Goal: Participate in discussion: Engage in conversation with other users on a specific topic

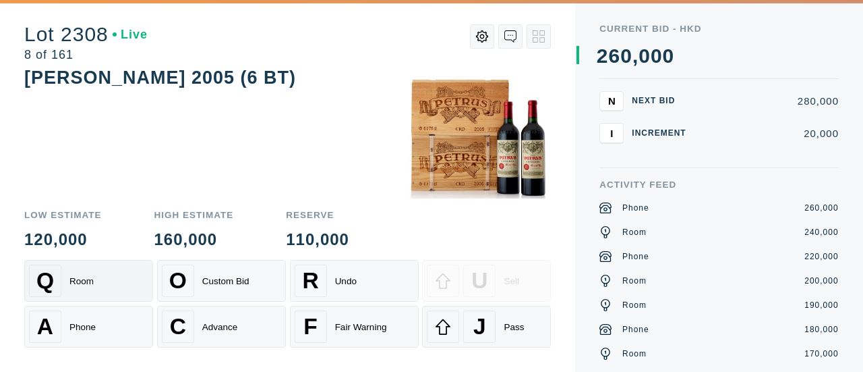
click at [66, 285] on div "Q Room" at bounding box center [88, 280] width 119 height 32
click at [71, 330] on div "Phone" at bounding box center [82, 327] width 26 height 10
click at [100, 287] on div "Q Room" at bounding box center [88, 280] width 119 height 32
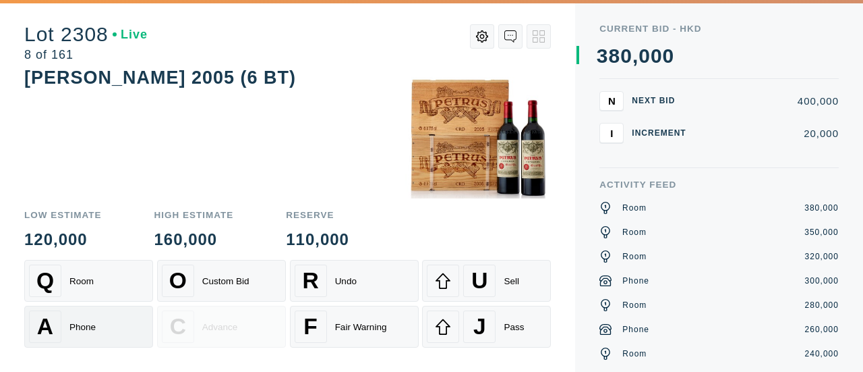
click at [97, 313] on div "A Phone" at bounding box center [88, 326] width 119 height 32
click at [511, 286] on div "Sell" at bounding box center [512, 281] width 16 height 10
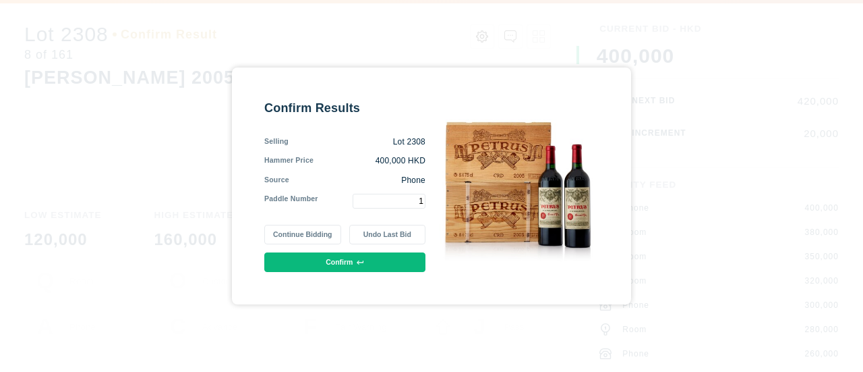
type input "1"
click at [371, 261] on button "Confirm" at bounding box center [344, 262] width 161 height 20
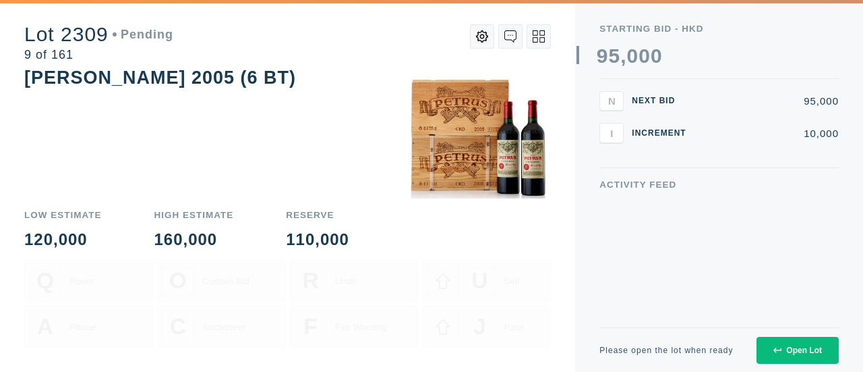
click at [770, 343] on button "Open Lot" at bounding box center [798, 349] width 82 height 27
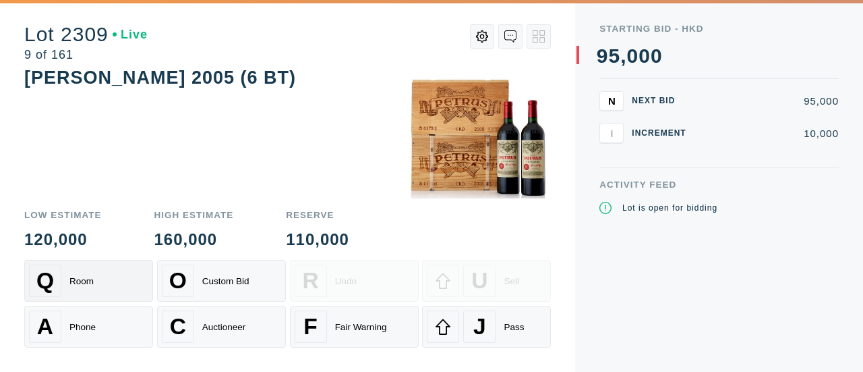
click at [89, 284] on div "Room" at bounding box center [81, 281] width 24 height 10
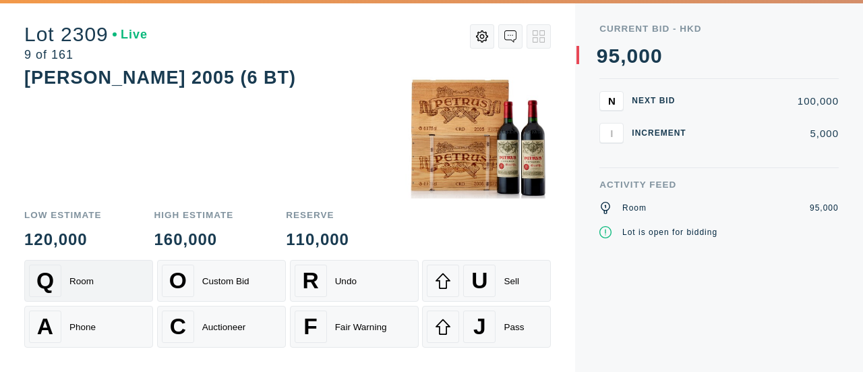
click at [89, 284] on div "Room" at bounding box center [81, 281] width 24 height 10
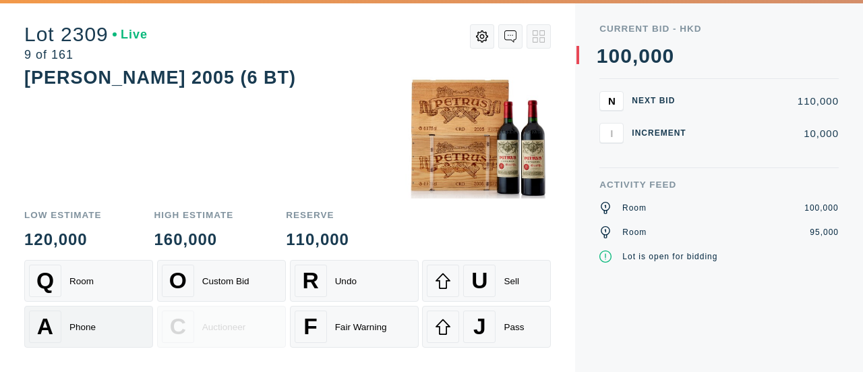
click at [76, 327] on div "Phone" at bounding box center [82, 327] width 26 height 10
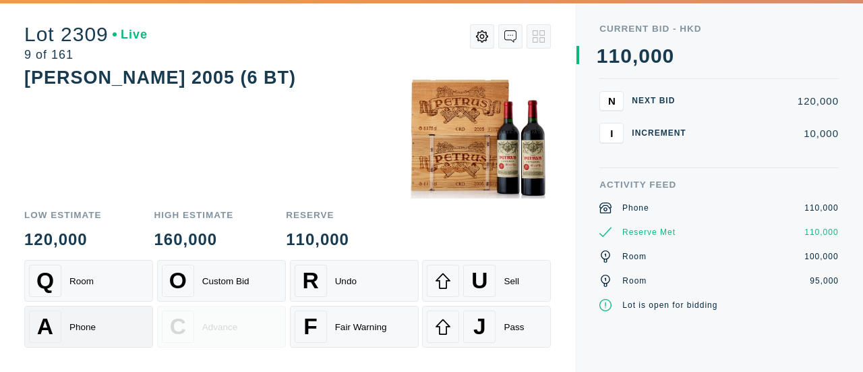
click at [76, 327] on div "Phone" at bounding box center [82, 327] width 26 height 10
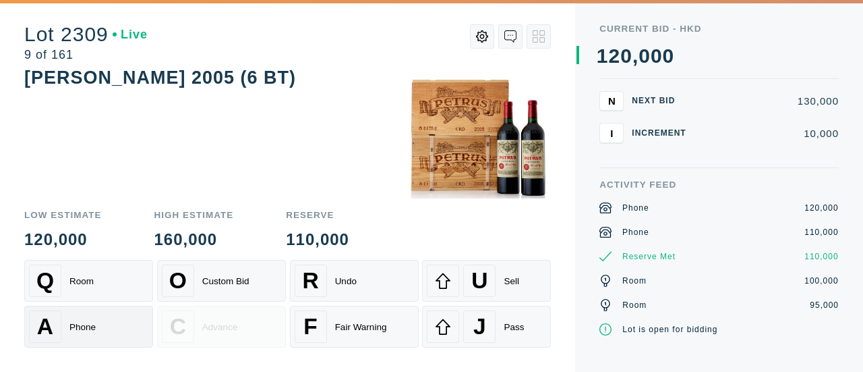
click at [76, 327] on div "Phone" at bounding box center [82, 327] width 26 height 10
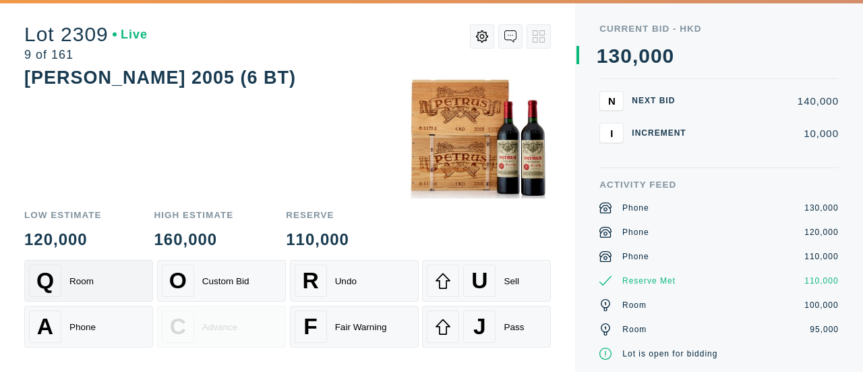
click at [96, 285] on div "Q Room" at bounding box center [88, 280] width 119 height 32
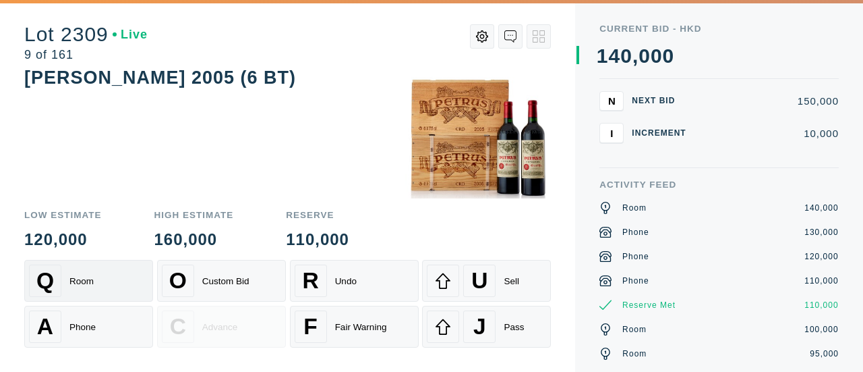
click at [80, 273] on div "Q Room" at bounding box center [88, 280] width 119 height 32
click at [89, 285] on div "Room" at bounding box center [81, 281] width 24 height 10
click at [84, 326] on div "Phone" at bounding box center [82, 327] width 26 height 10
click at [255, 291] on div "O Custom Bid" at bounding box center [221, 280] width 119 height 32
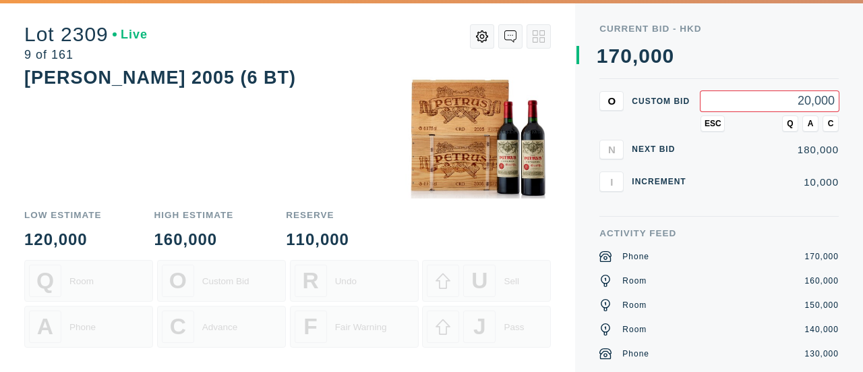
type input "200,000"
click at [804, 126] on button "A" at bounding box center [810, 123] width 16 height 16
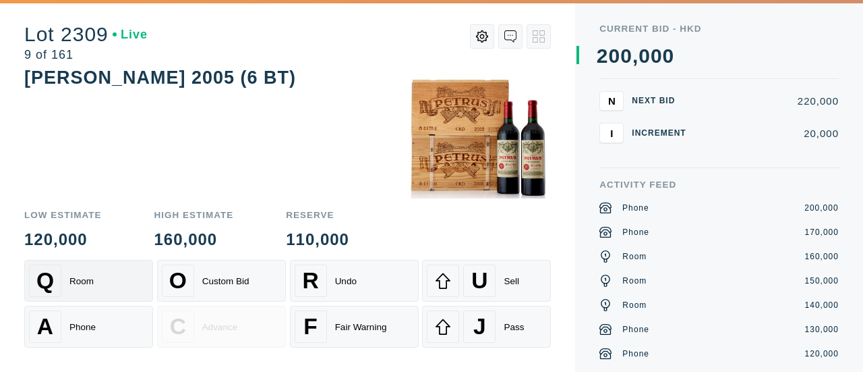
click at [84, 281] on div "Room" at bounding box center [81, 281] width 24 height 10
click at [80, 329] on div "Phone" at bounding box center [82, 327] width 26 height 10
click at [82, 289] on div "Q Room" at bounding box center [88, 280] width 119 height 32
click at [94, 325] on div "Phone" at bounding box center [82, 327] width 26 height 10
